Goal: Task Accomplishment & Management: Complete application form

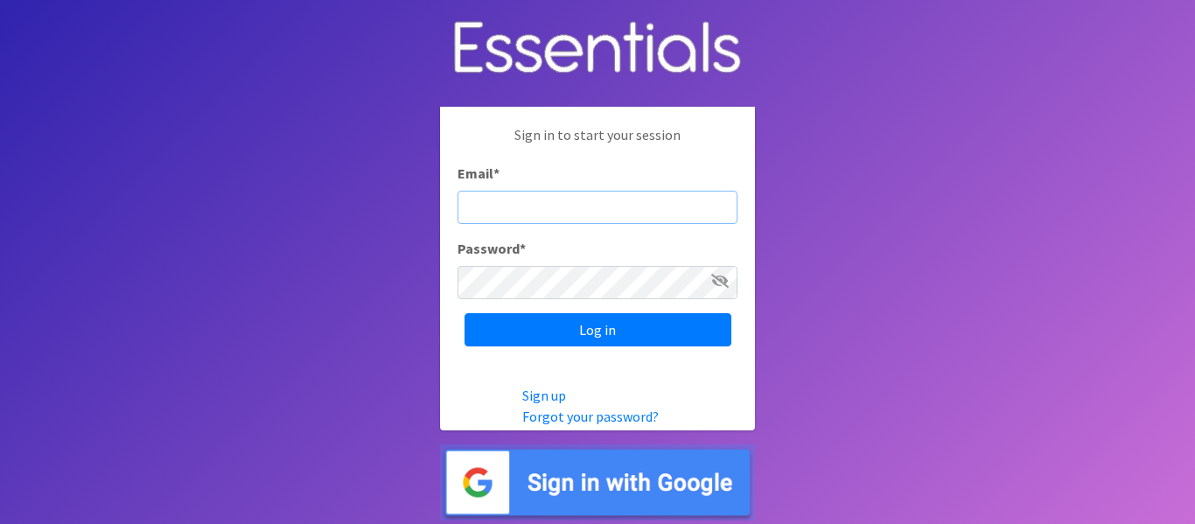
click at [487, 210] on input "Email *" at bounding box center [598, 207] width 280 height 33
paste input "[PERSON_NAME][EMAIL_ADDRESS][PERSON_NAME][DOMAIN_NAME]"
type input "[PERSON_NAME][EMAIL_ADDRESS][PERSON_NAME][DOMAIN_NAME]"
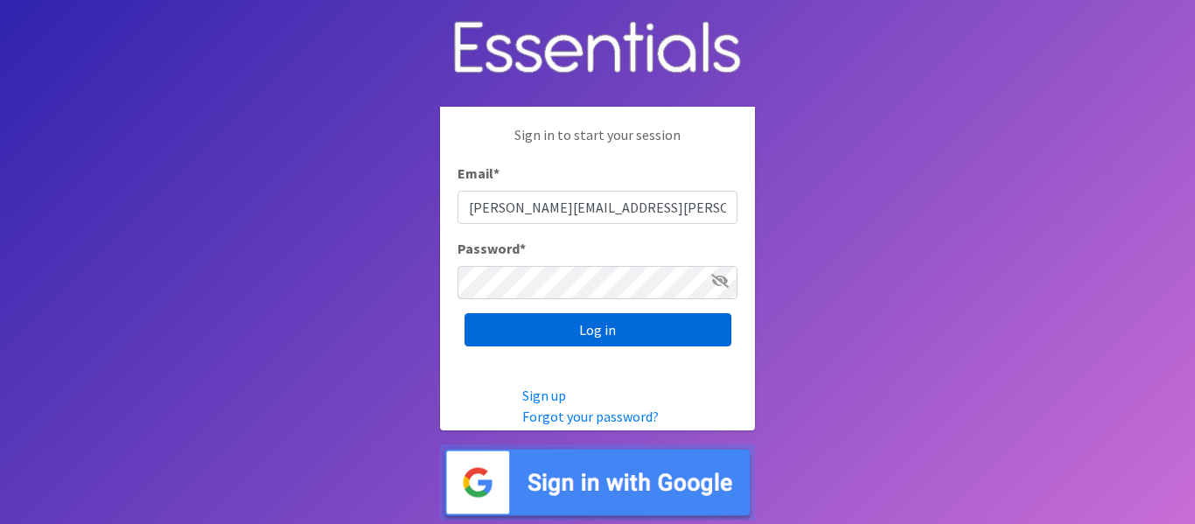
click at [552, 326] on input "Log in" at bounding box center [598, 329] width 267 height 33
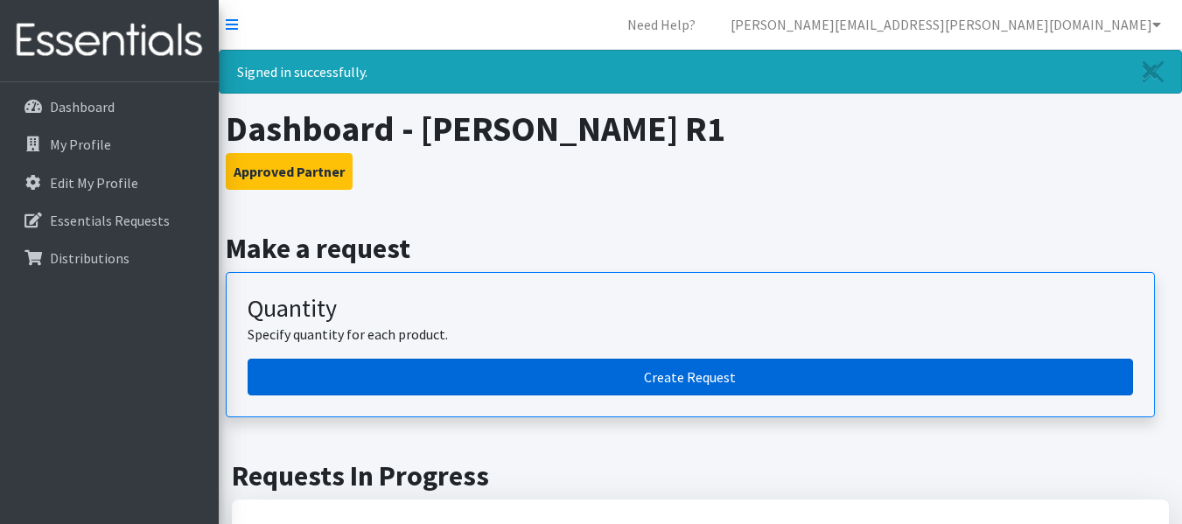
click at [543, 375] on link "Create Request" at bounding box center [691, 377] width 886 height 37
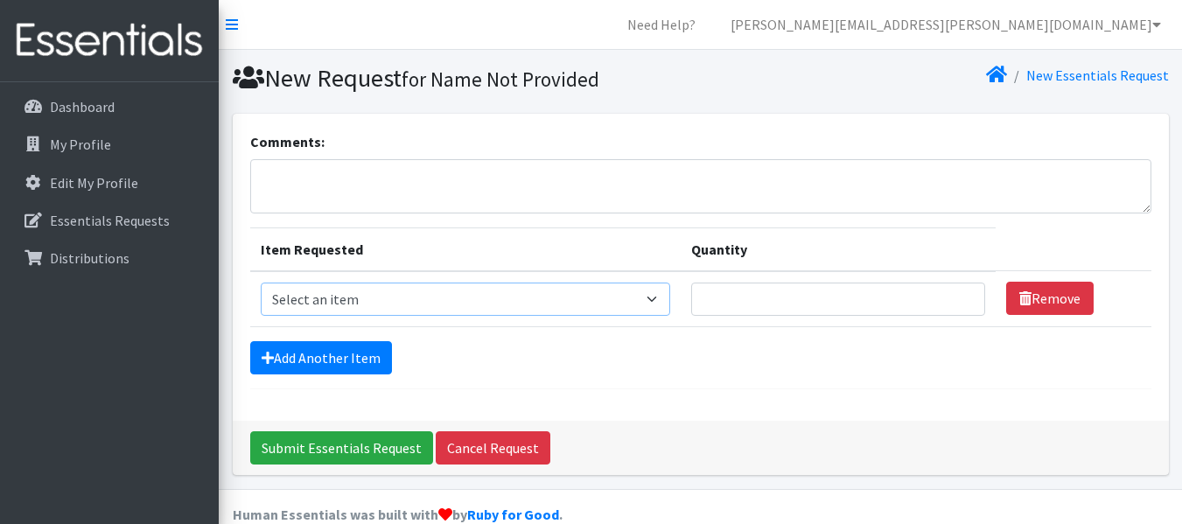
click at [468, 297] on select "Select an item Mixed Kit Pad Kit Reusable Period Underwear - Adult Medium Reusa…" at bounding box center [466, 299] width 410 height 33
click at [235, 281] on div "Comments: Item Requested Quantity Item Requested Select an item Mixed Kit Pad K…" at bounding box center [701, 267] width 936 height 307
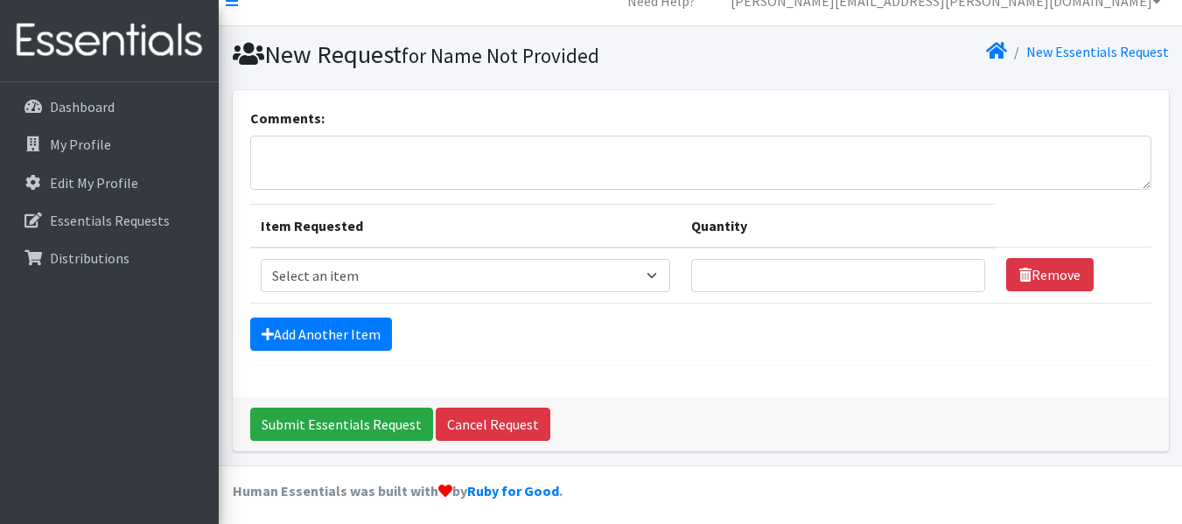
scroll to position [31, 0]
